Goal: Information Seeking & Learning: Learn about a topic

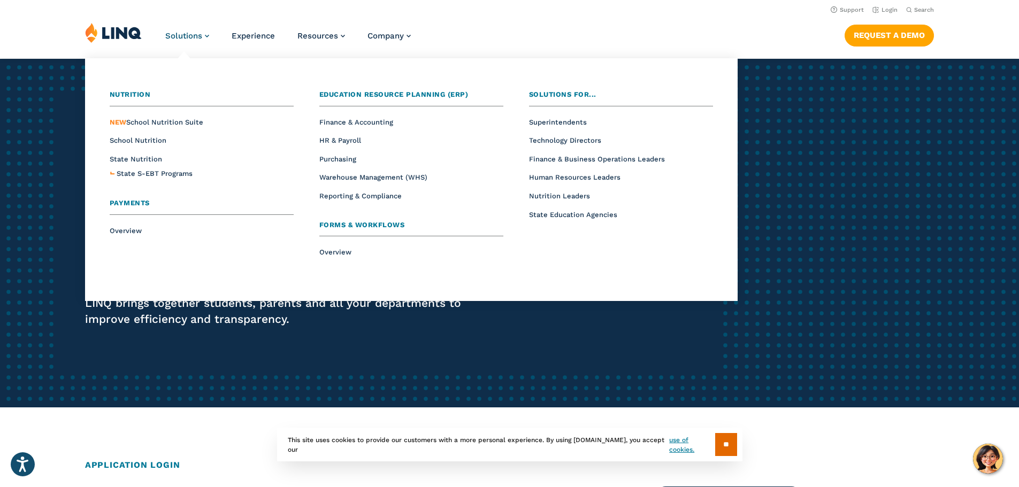
click at [184, 33] on span "Solutions" at bounding box center [183, 36] width 37 height 10
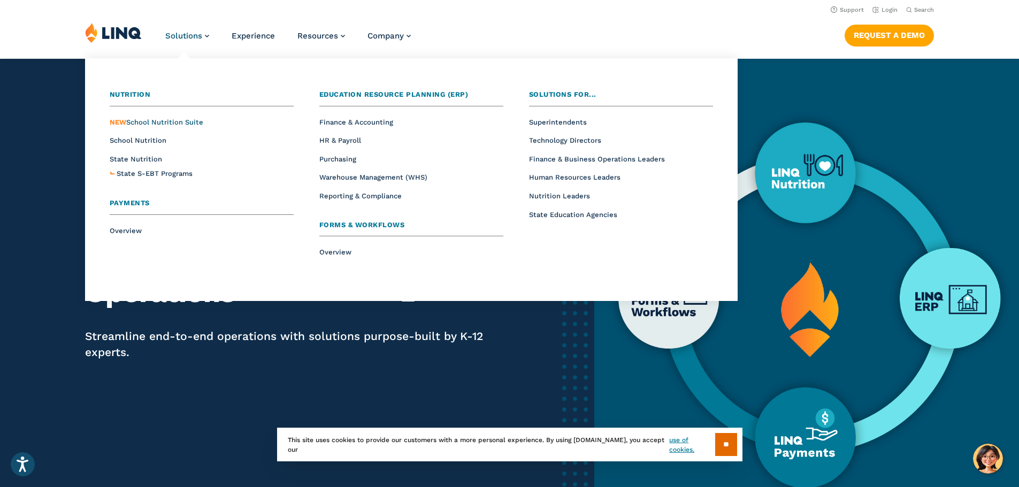
click at [163, 118] on span "NEW School Nutrition Suite" at bounding box center [157, 122] width 94 height 8
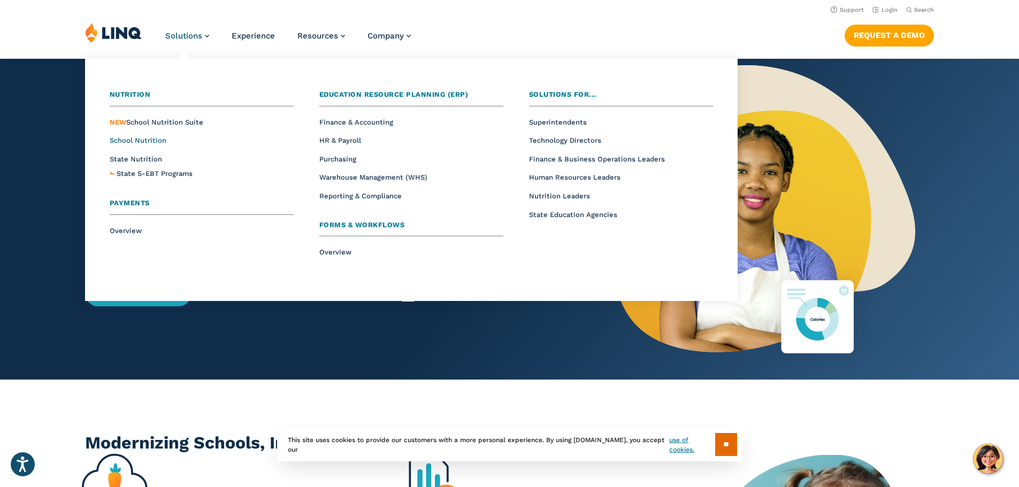
click at [143, 139] on span "School Nutrition" at bounding box center [138, 140] width 57 height 8
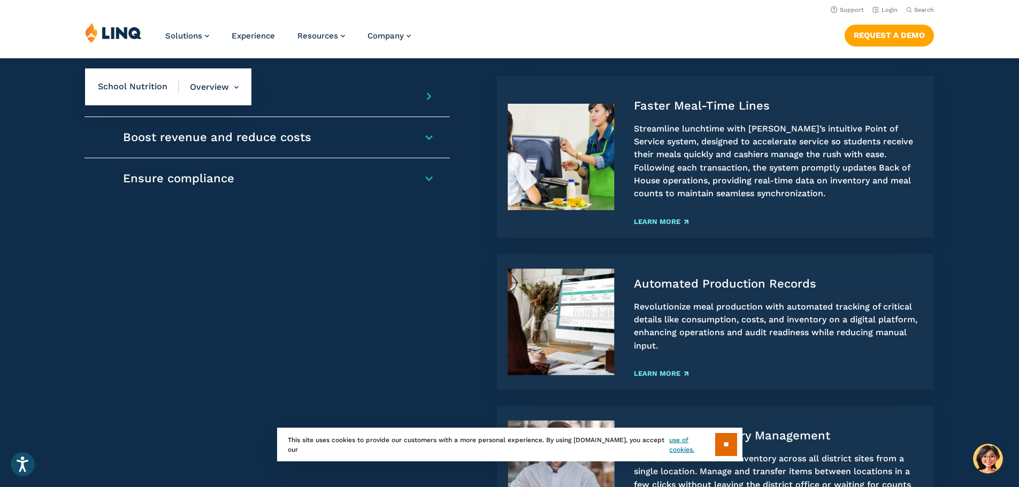
scroll to position [959, 0]
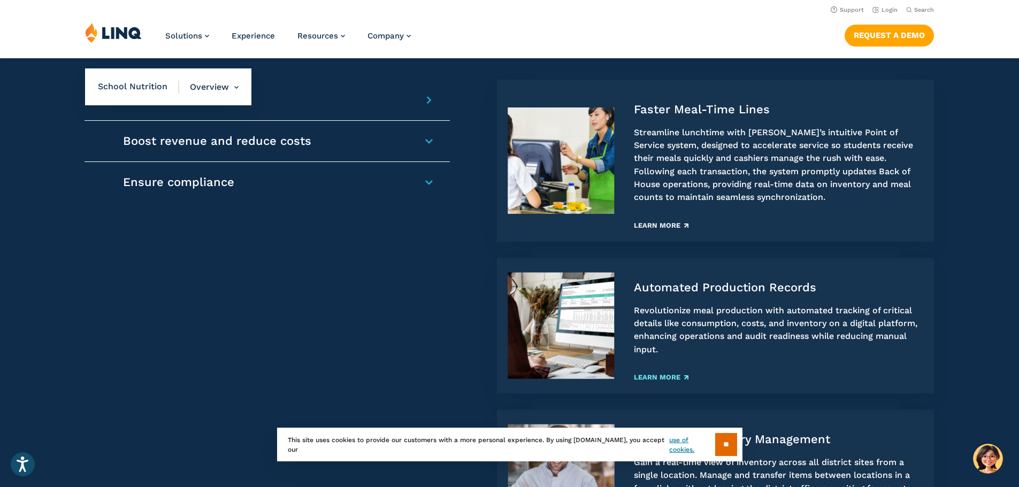
click at [658, 227] on link "Learn More" at bounding box center [661, 225] width 55 height 7
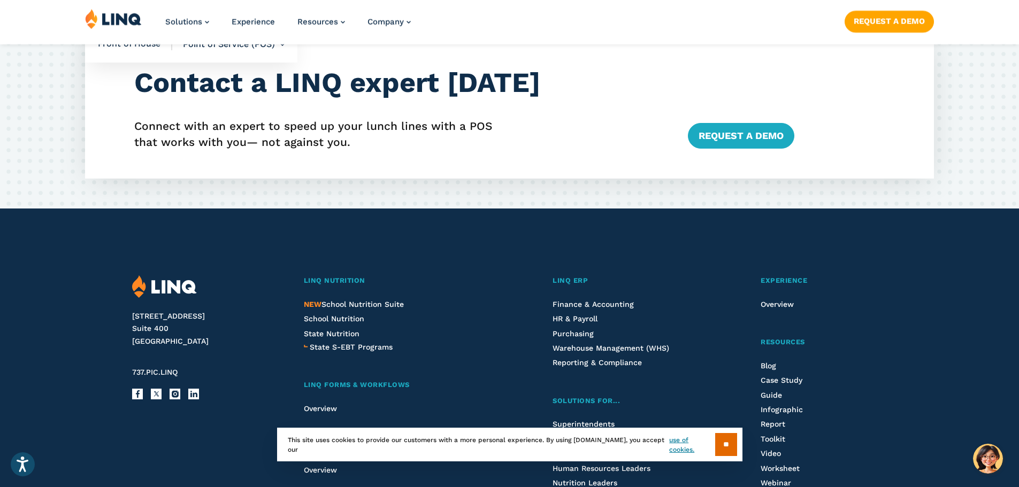
scroll to position [2040, 0]
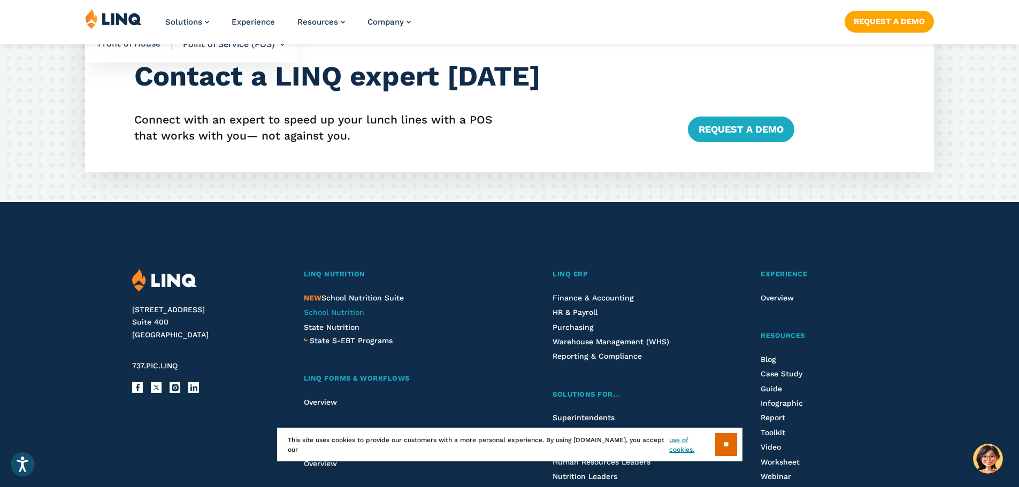
click at [336, 311] on span "School Nutrition" at bounding box center [334, 312] width 60 height 9
